Goal: Task Accomplishment & Management: Complete application form

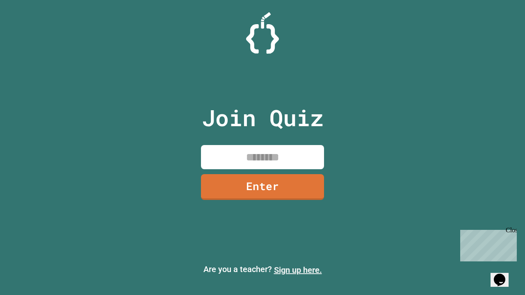
click at [298, 270] on link "Sign up here." at bounding box center [298, 270] width 48 height 10
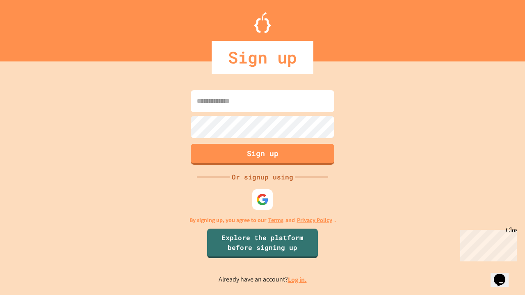
click at [298, 280] on link "Log in." at bounding box center [297, 280] width 19 height 9
